Goal: Find specific page/section: Find specific page/section

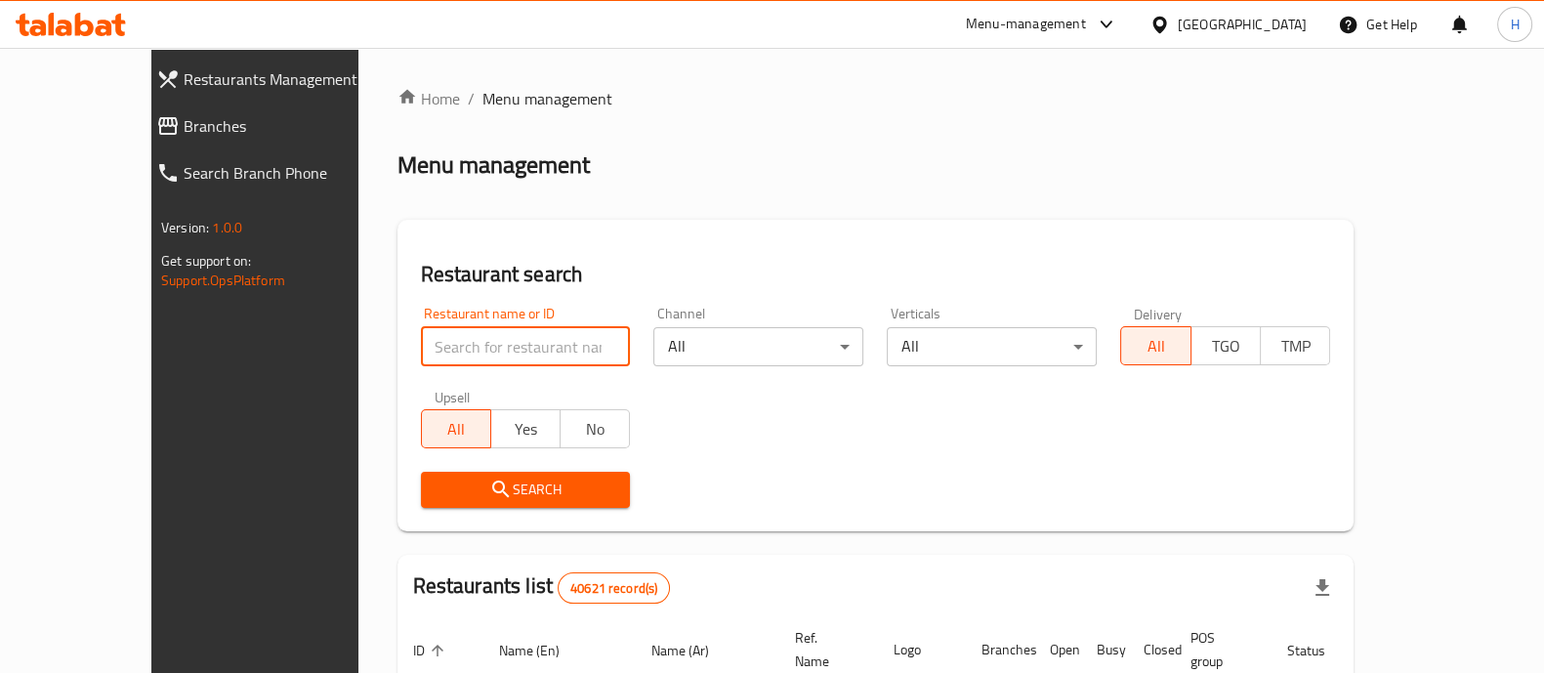
click at [425, 344] on input "search" at bounding box center [526, 346] width 210 height 39
paste input "747671"
type input "747671"
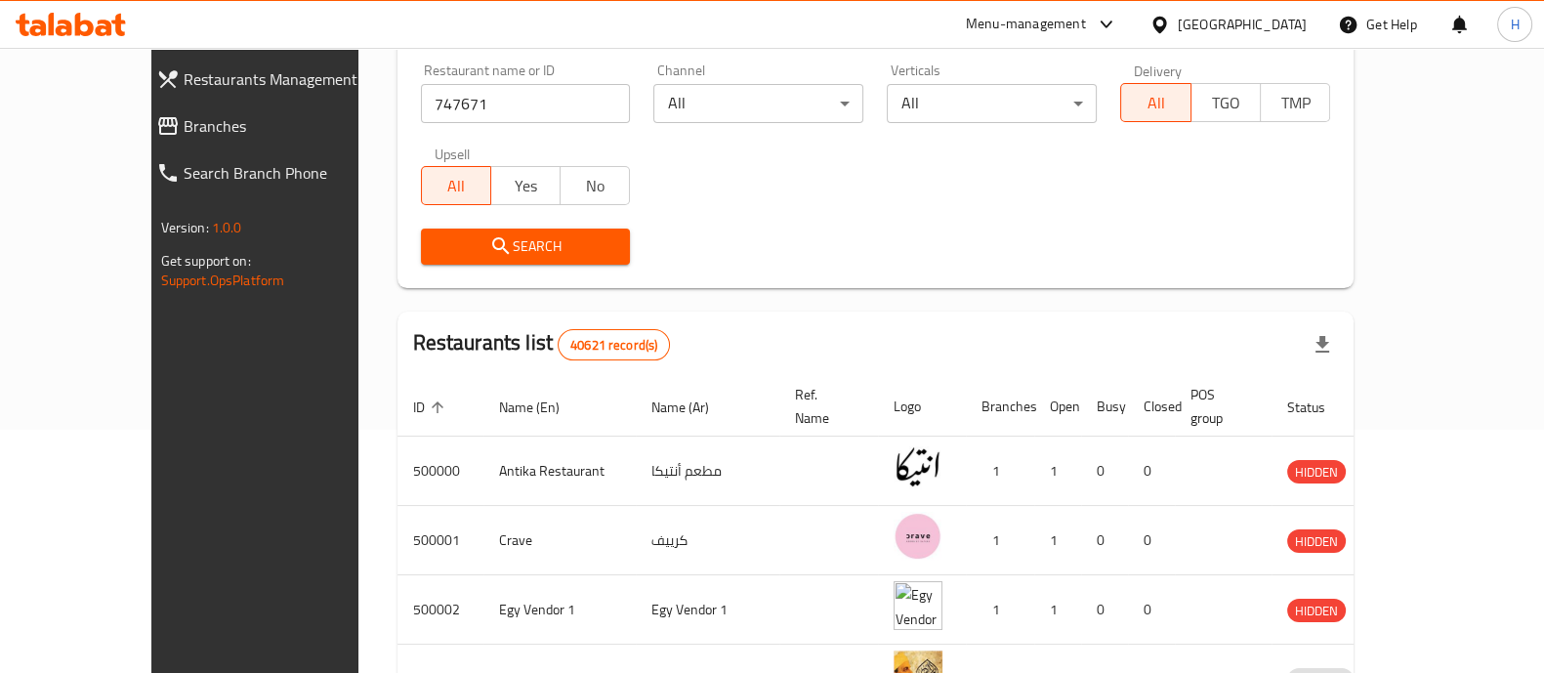
click at [478, 251] on span "Search" at bounding box center [526, 246] width 179 height 24
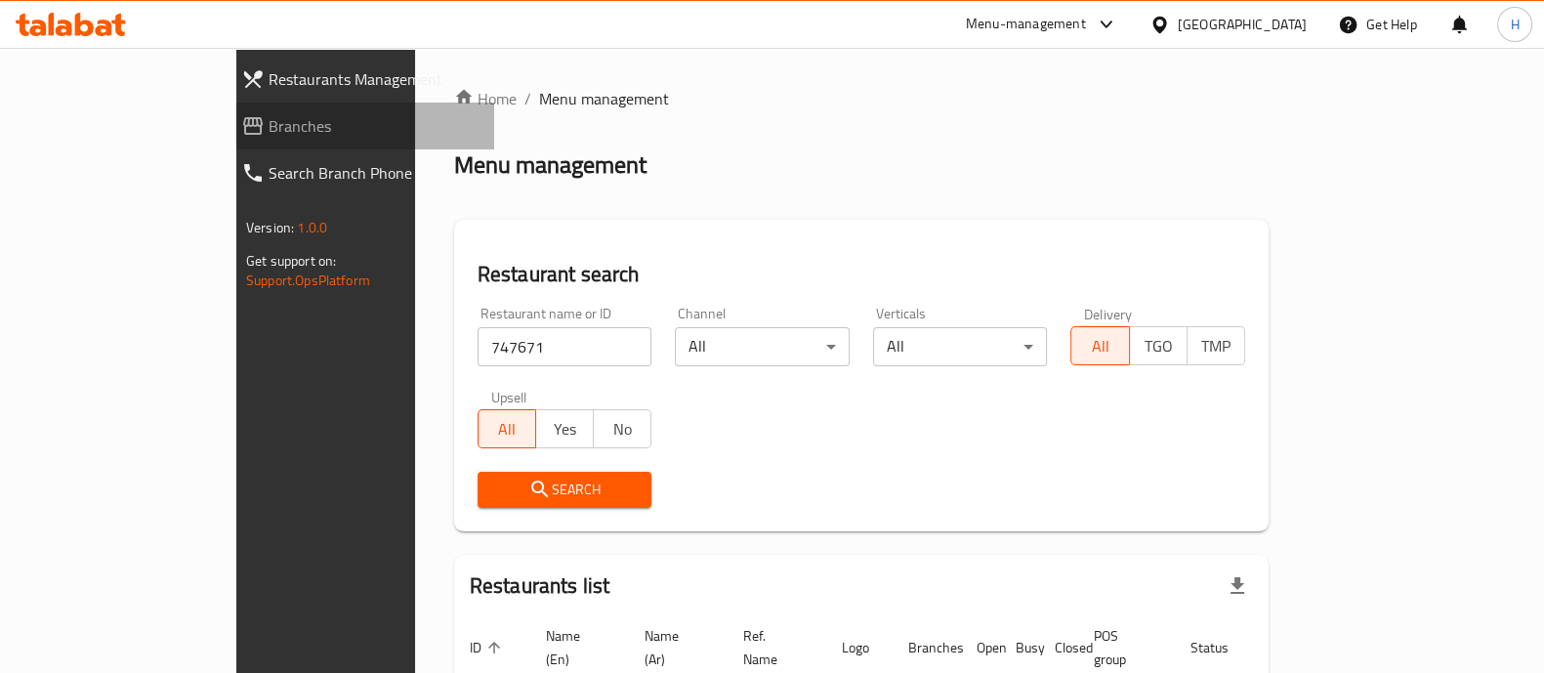
click at [269, 119] on span "Branches" at bounding box center [374, 125] width 210 height 23
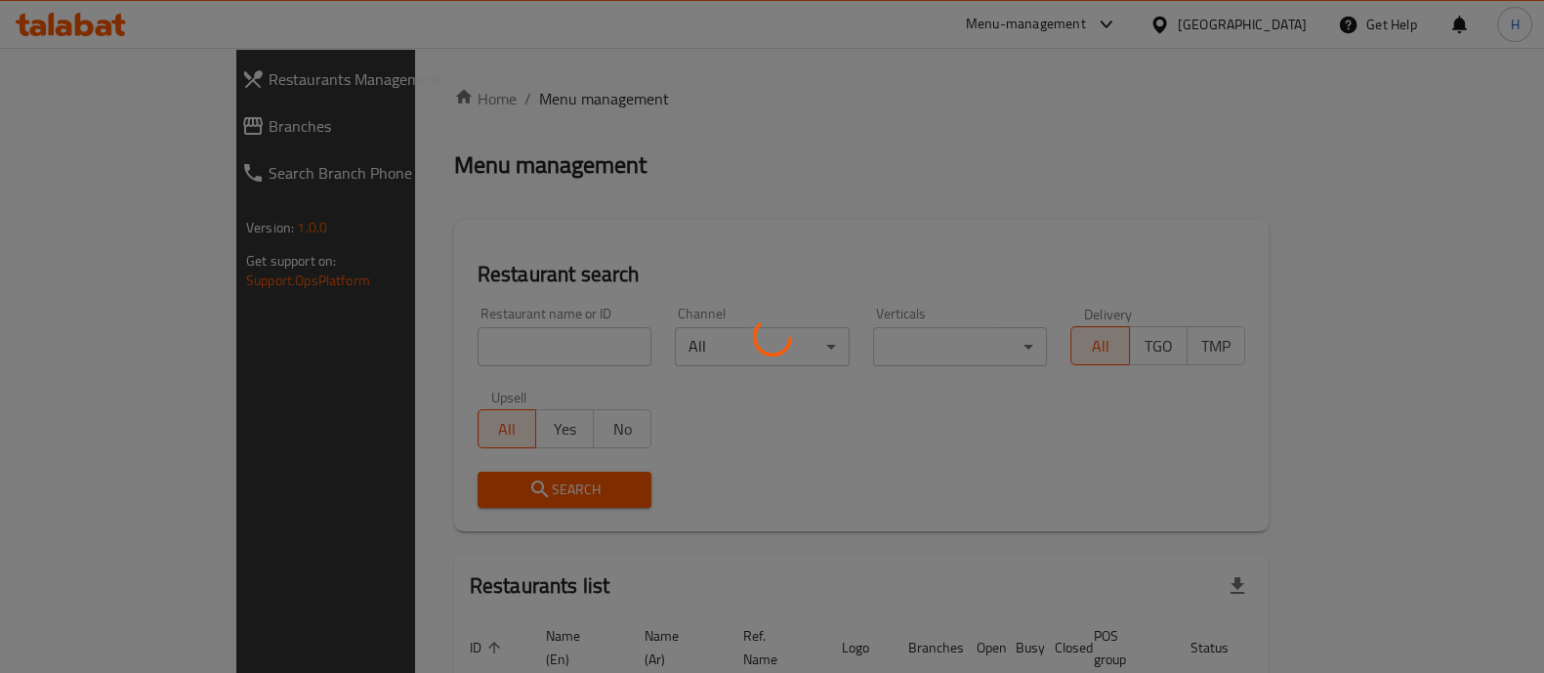
click at [68, 76] on div at bounding box center [772, 336] width 1544 height 673
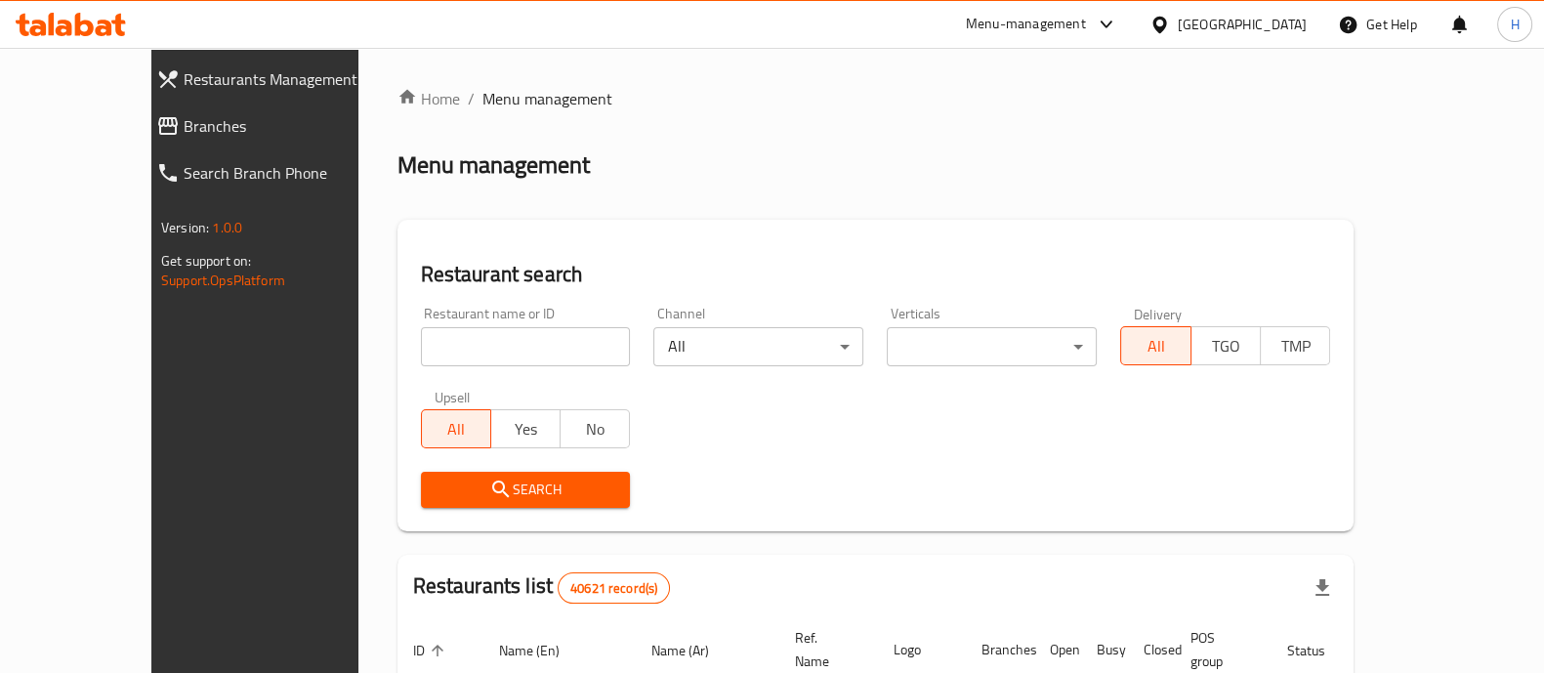
click at [83, 28] on icon at bounding box center [71, 24] width 110 height 23
